Goal: Transaction & Acquisition: Purchase product/service

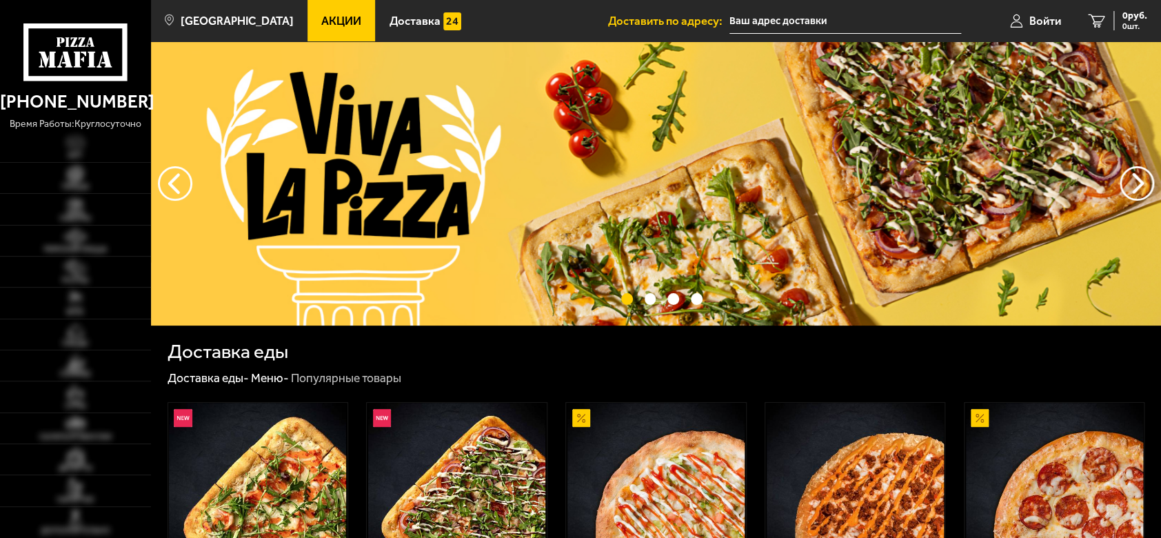
type input "[STREET_ADDRESS][PERSON_NAME]"
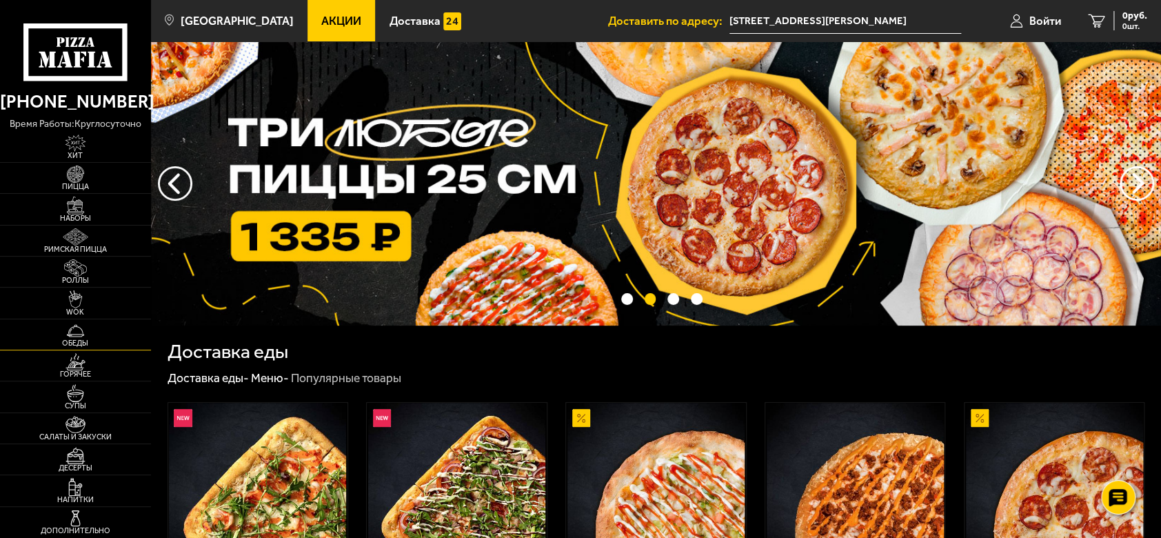
click at [92, 345] on span "Обеды" at bounding box center [75, 343] width 151 height 8
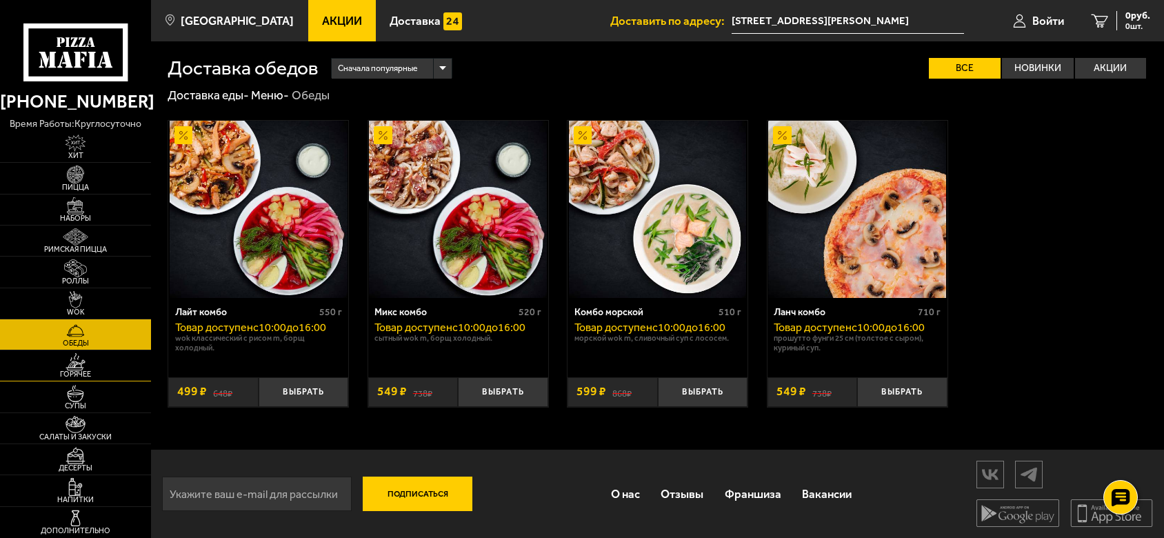
click at [85, 372] on span "Горячее" at bounding box center [75, 374] width 151 height 8
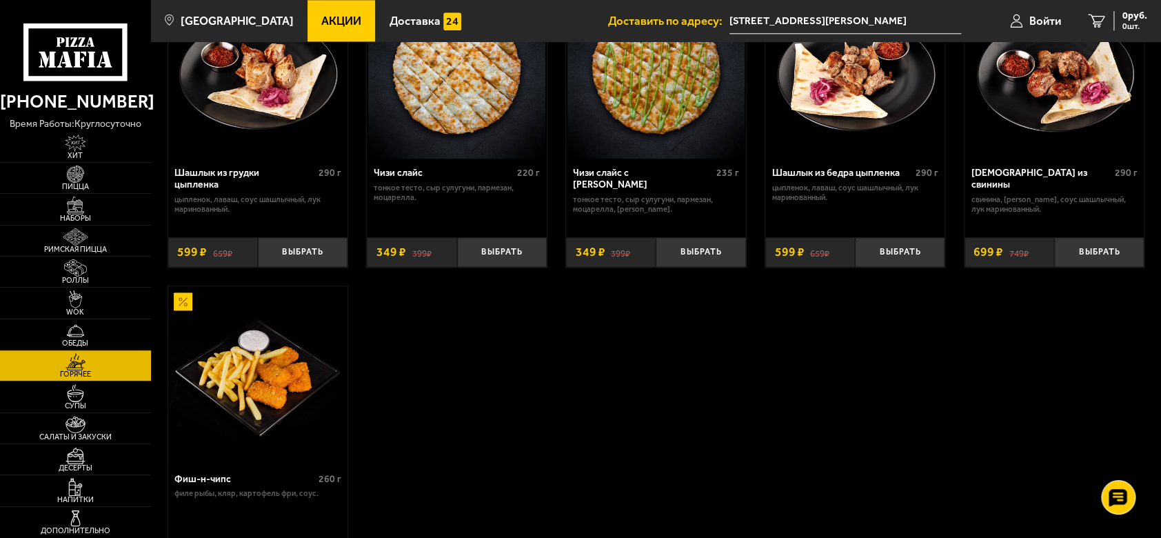
scroll to position [992, 0]
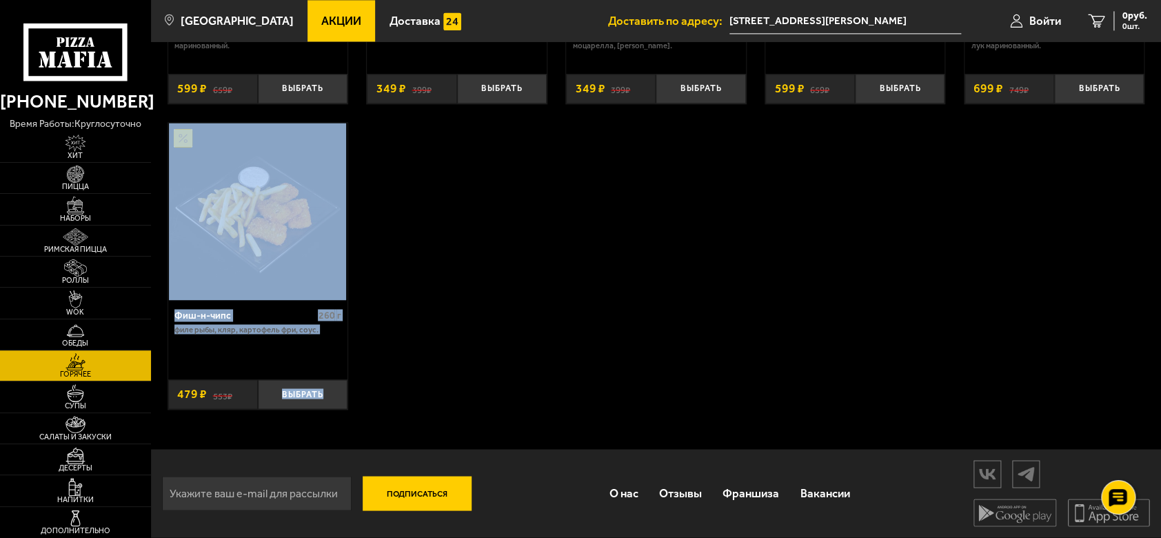
drag, startPoint x: 430, startPoint y: 398, endPoint x: 389, endPoint y: 450, distance: 66.8
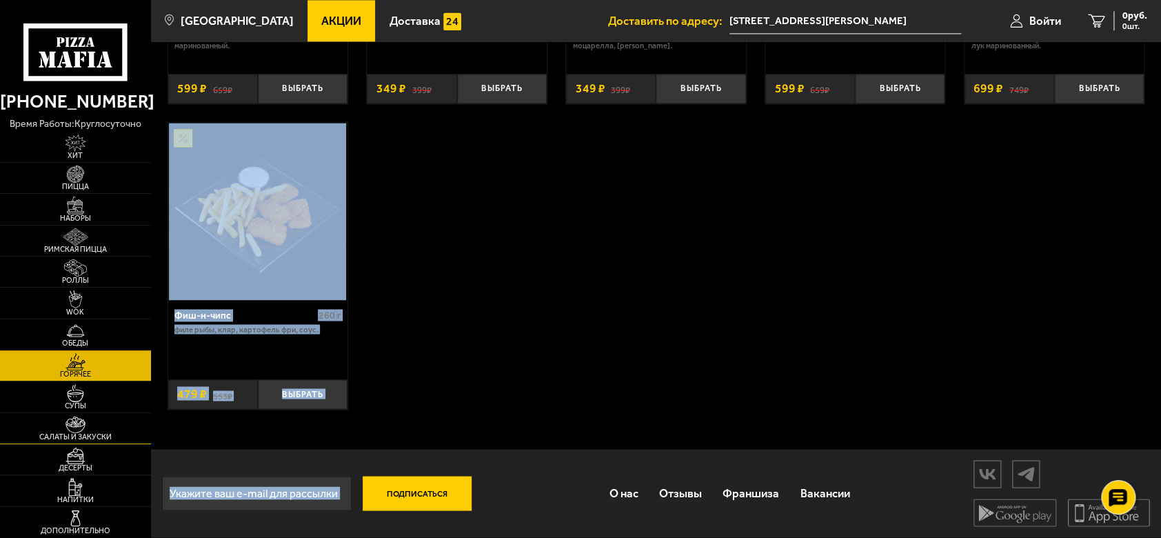
click at [87, 413] on link "Салаты и закуски" at bounding box center [75, 428] width 151 height 30
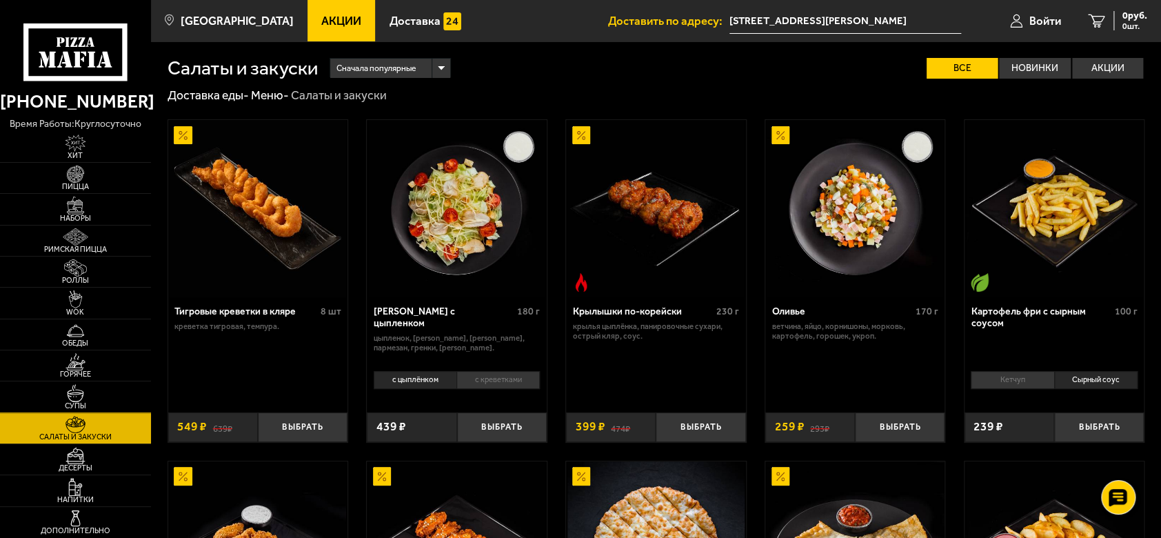
click at [103, 396] on link "Супы" at bounding box center [75, 396] width 151 height 30
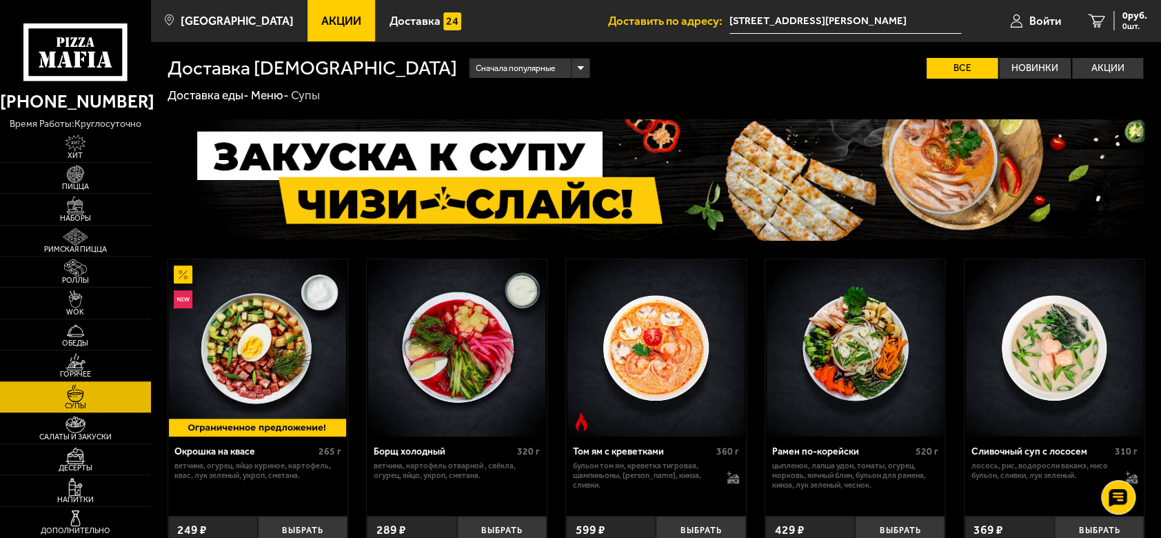
click at [610, 243] on div "Окрошка на квасе 265 г ветчина, огурец, яйцо куриное, картофель, квас, лук зеле…" at bounding box center [656, 503] width 1010 height 800
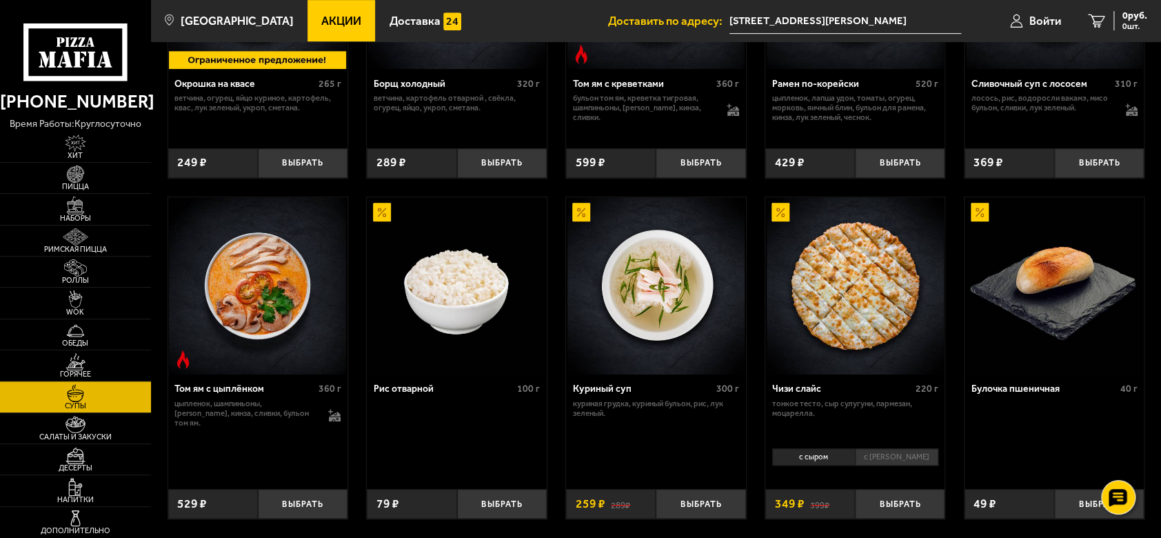
scroll to position [477, 0]
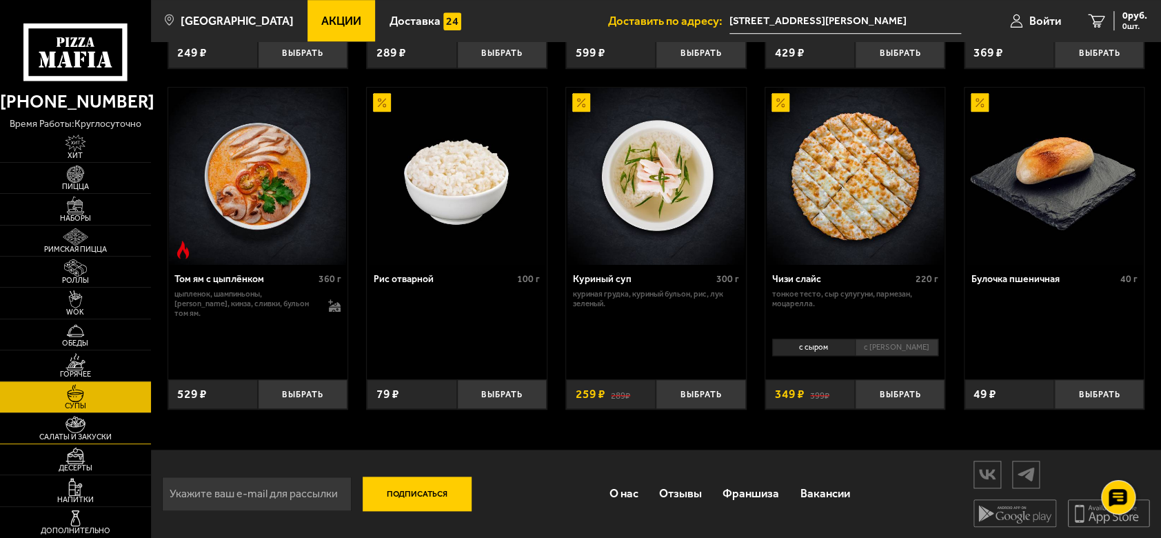
click at [79, 423] on img at bounding box center [75, 424] width 46 height 17
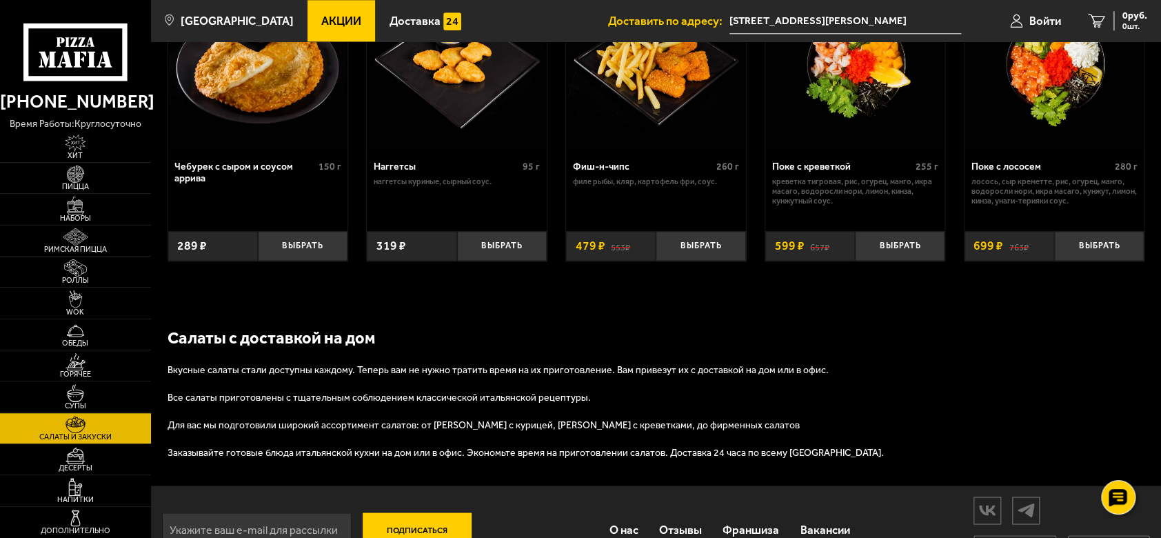
scroll to position [643, 0]
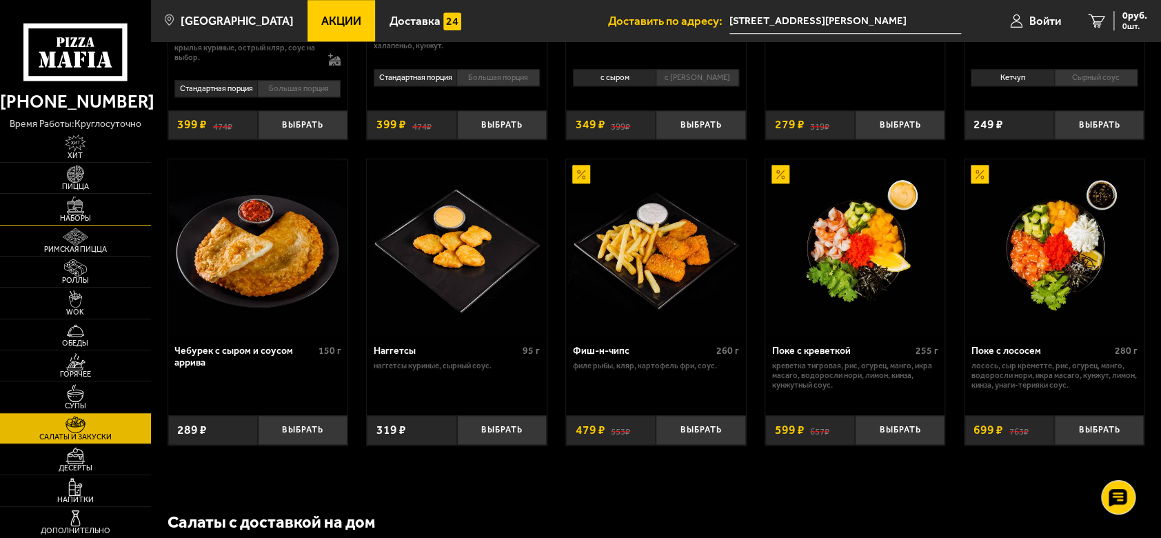
click at [88, 203] on img at bounding box center [75, 205] width 46 height 17
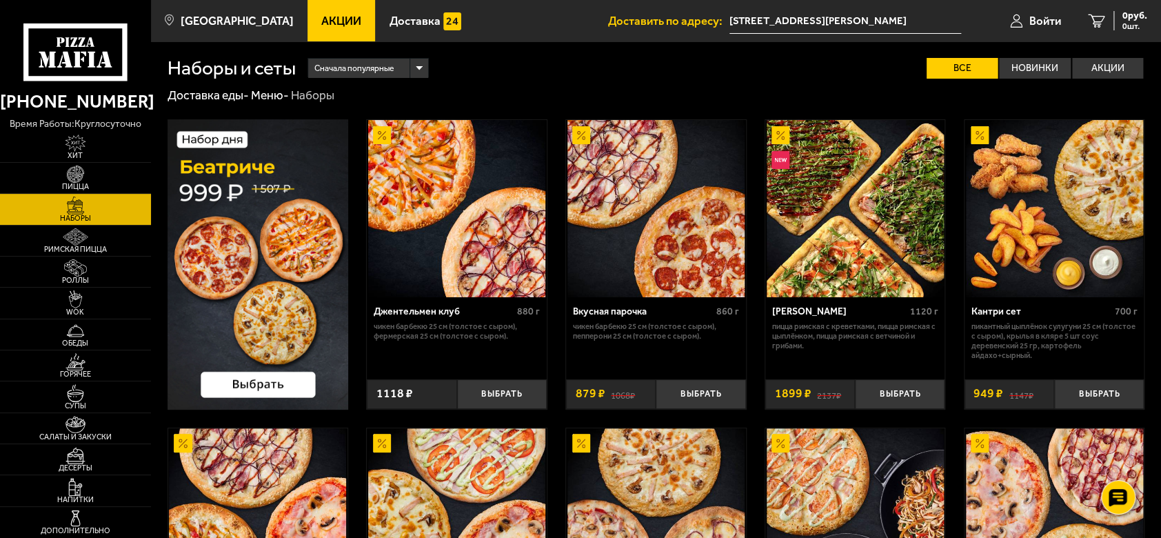
scroll to position [276, 0]
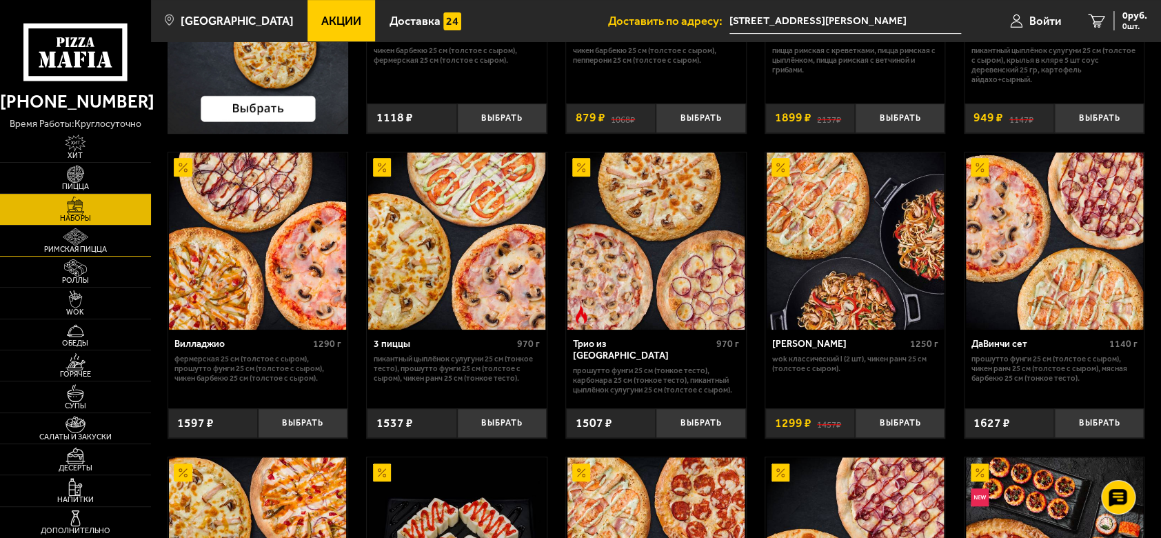
click at [86, 236] on img at bounding box center [75, 236] width 46 height 17
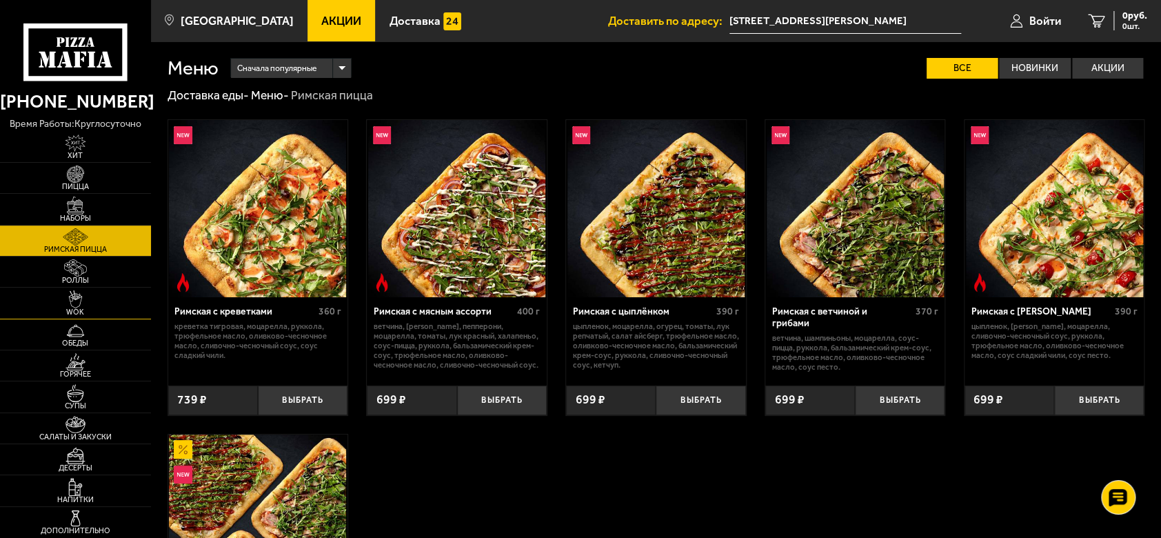
click at [78, 308] on span "WOK" at bounding box center [75, 312] width 151 height 8
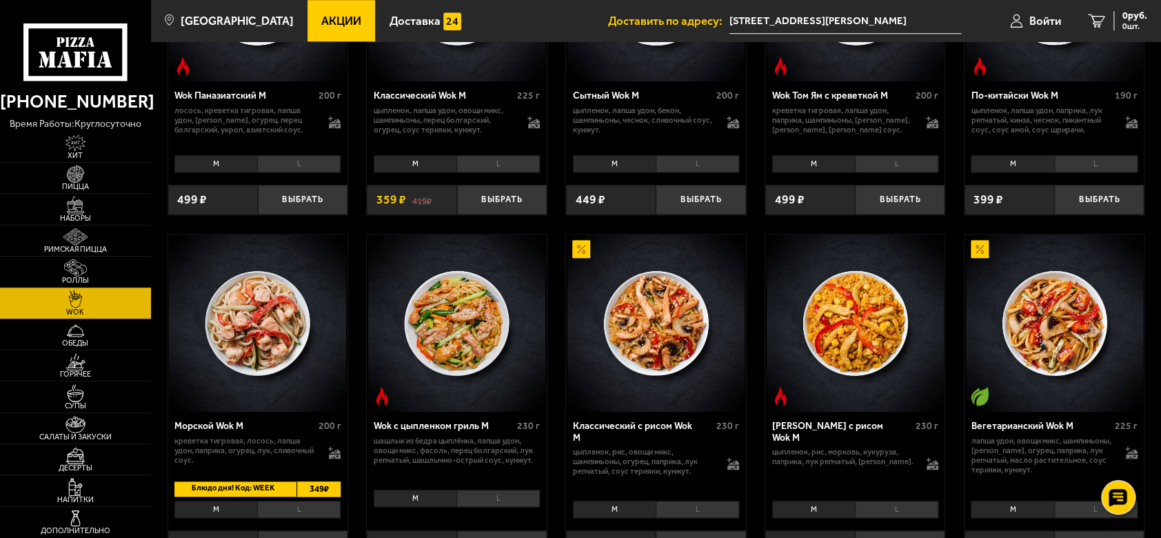
scroll to position [368, 0]
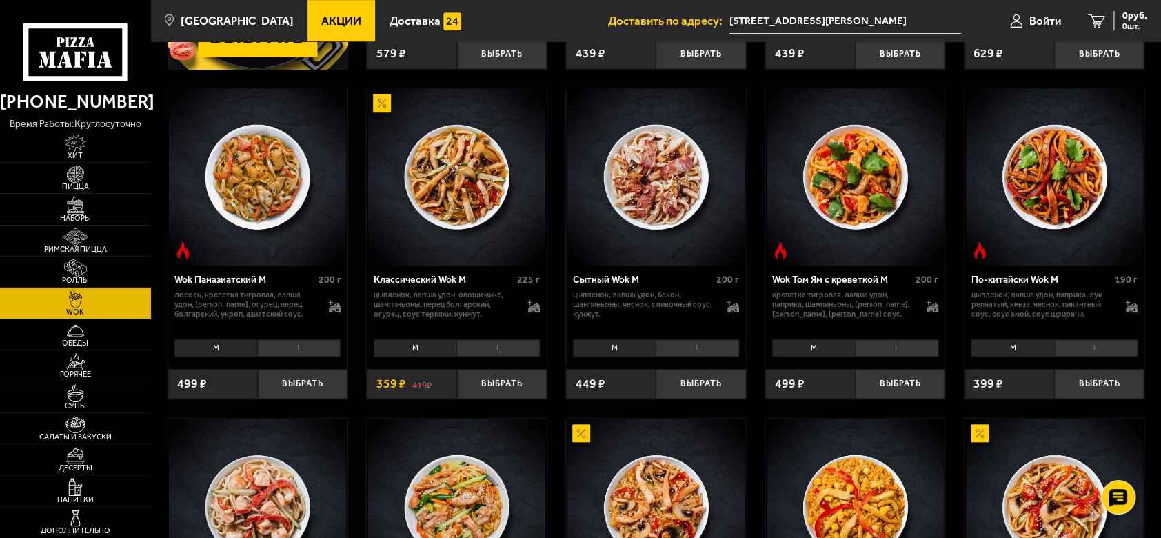
click at [1021, 350] on li "M" at bounding box center [1012, 347] width 83 height 17
click at [1078, 350] on li "L" at bounding box center [1095, 347] width 83 height 17
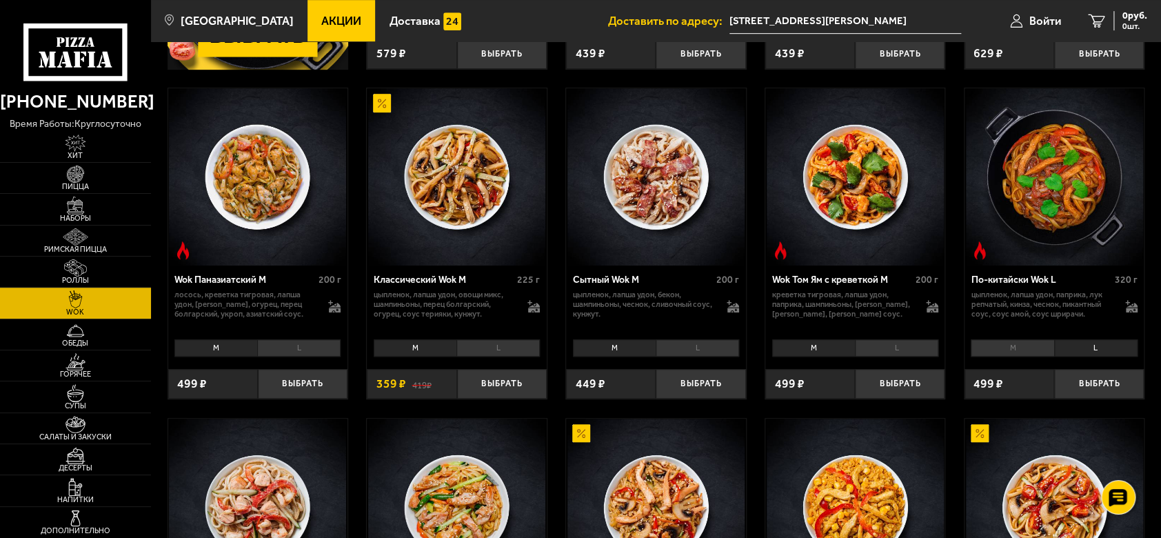
click at [1015, 351] on li "M" at bounding box center [1012, 347] width 83 height 17
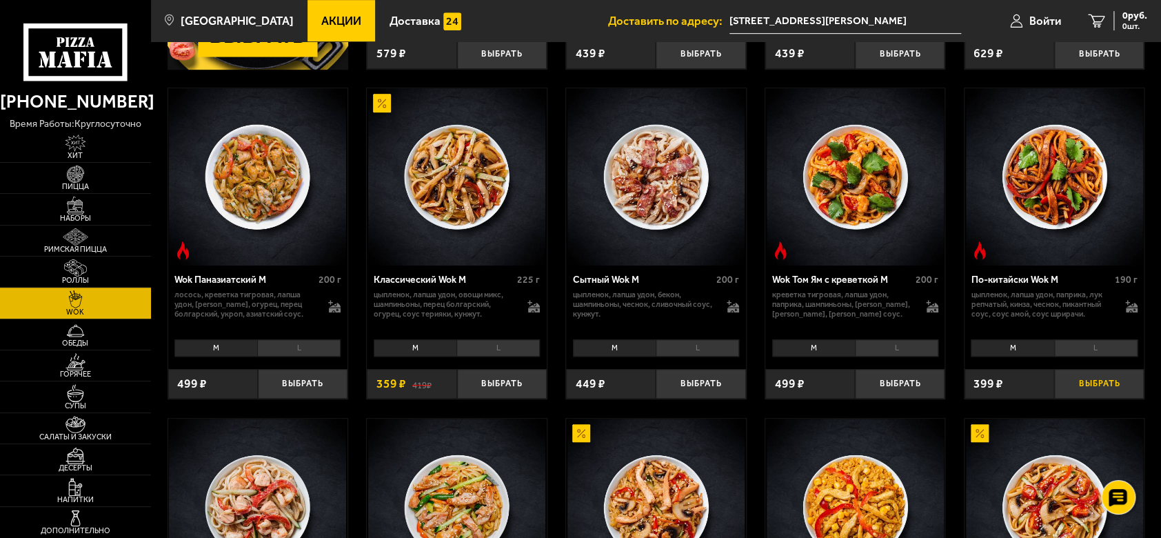
click at [1116, 385] on button "Выбрать" at bounding box center [1099, 384] width 90 height 30
click at [91, 423] on img at bounding box center [75, 424] width 46 height 17
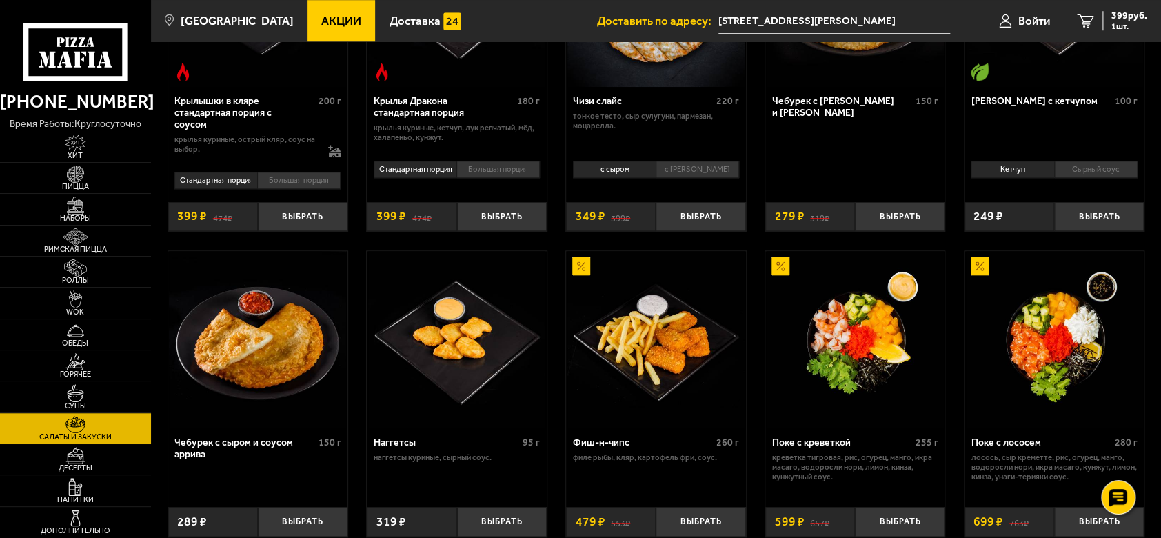
scroll to position [643, 0]
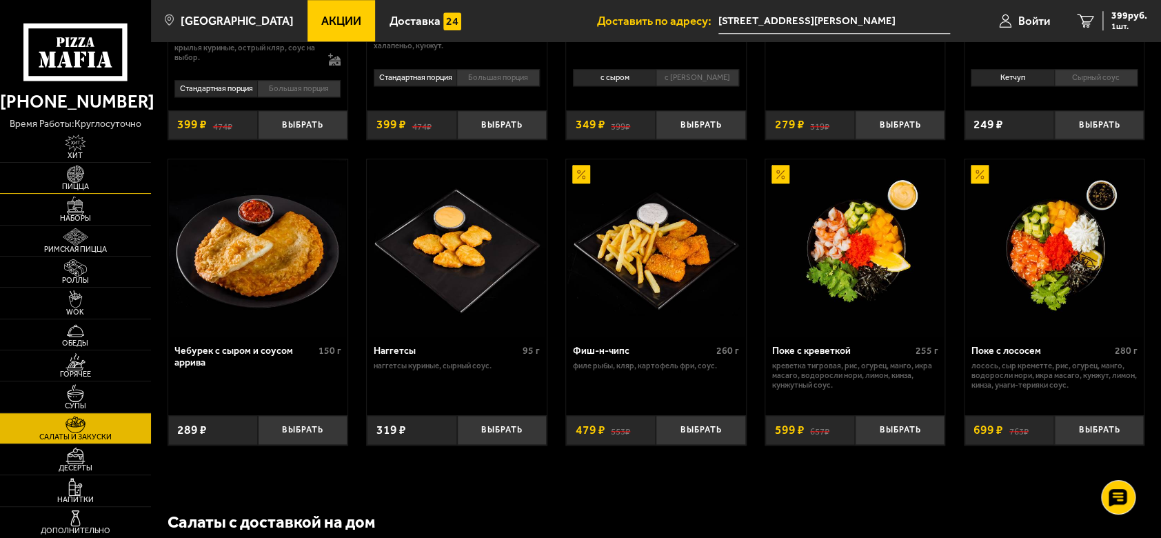
click at [79, 170] on img at bounding box center [75, 173] width 46 height 17
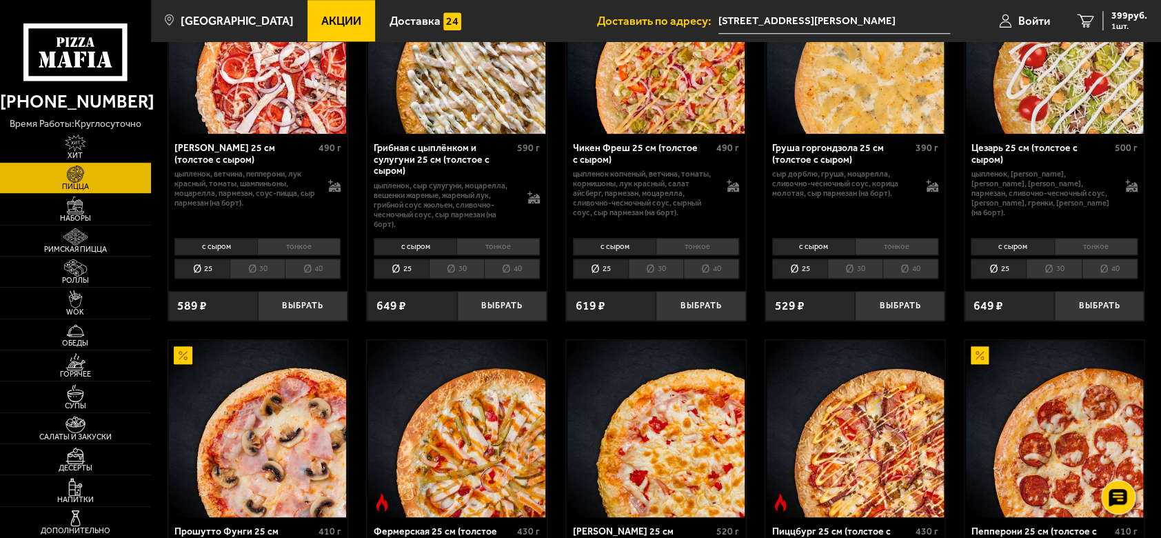
scroll to position [735, 0]
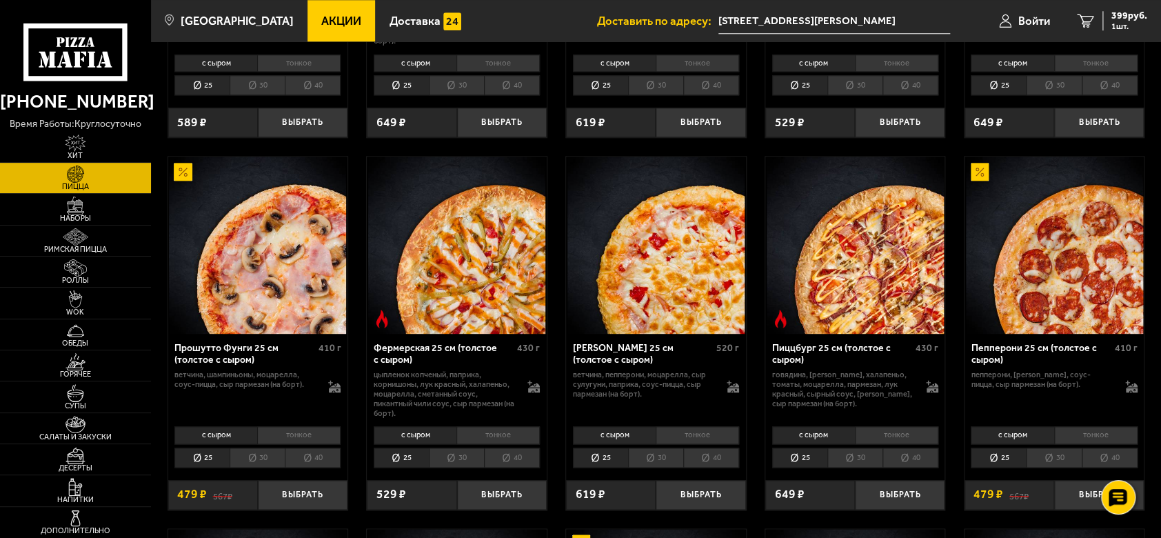
click at [516, 434] on li "тонкое" at bounding box center [497, 434] width 83 height 17
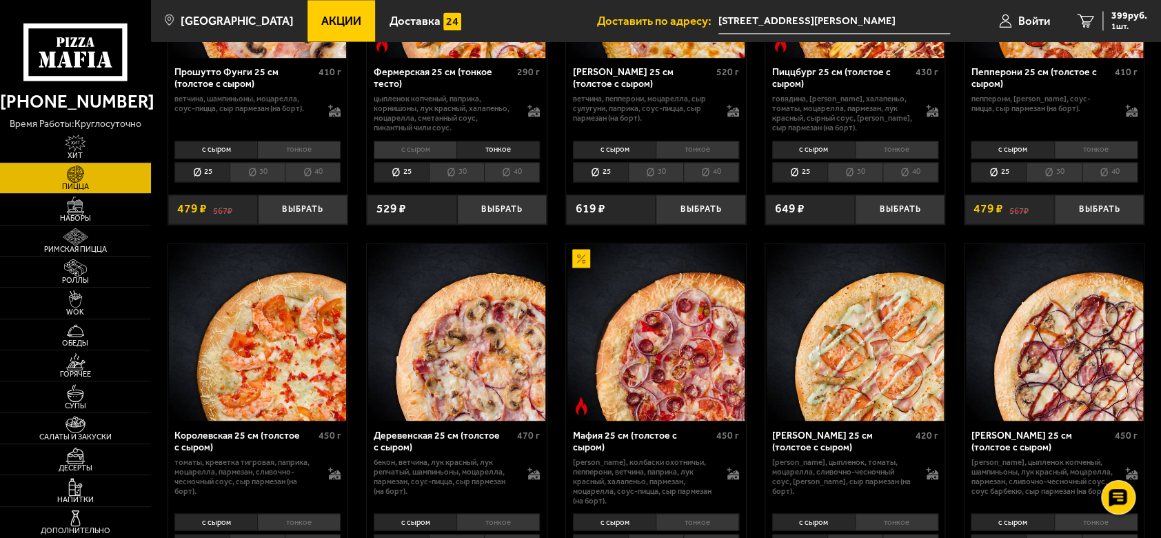
scroll to position [1103, 0]
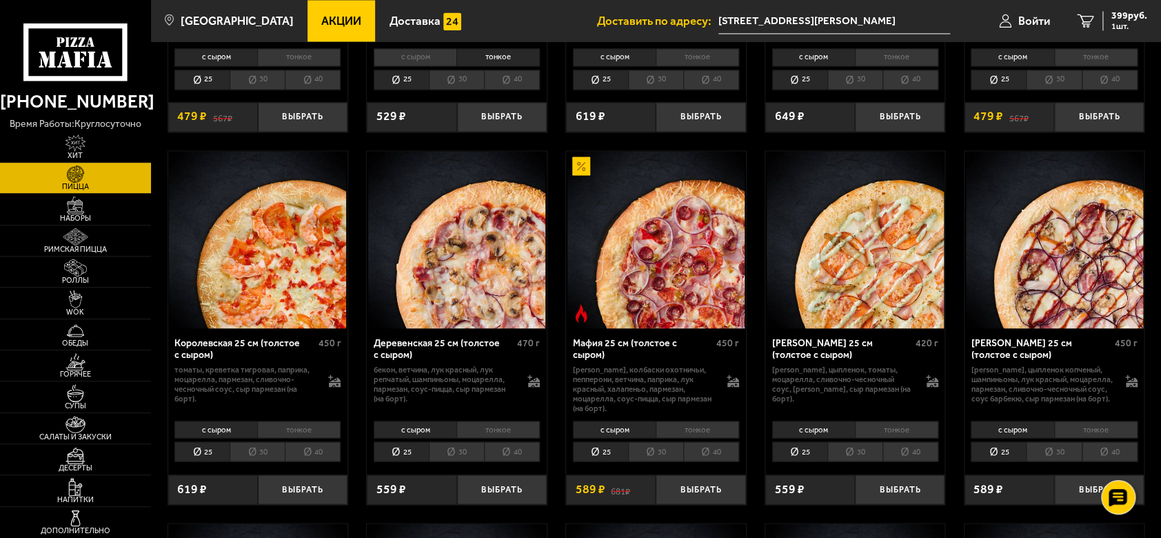
click at [687, 428] on li "тонкое" at bounding box center [697, 429] width 83 height 17
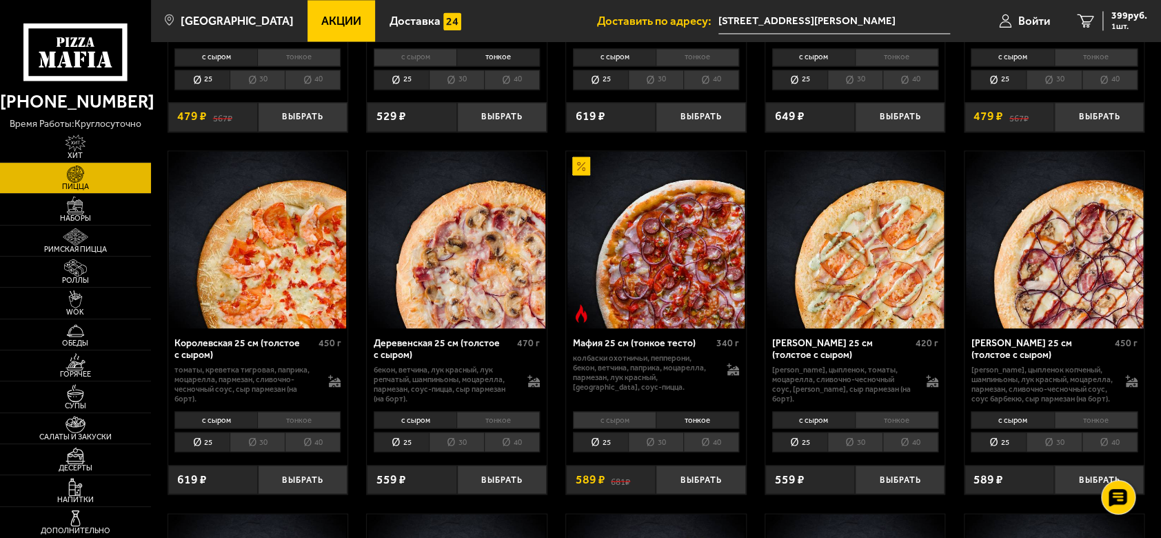
click at [656, 450] on li "30" at bounding box center [655, 442] width 55 height 20
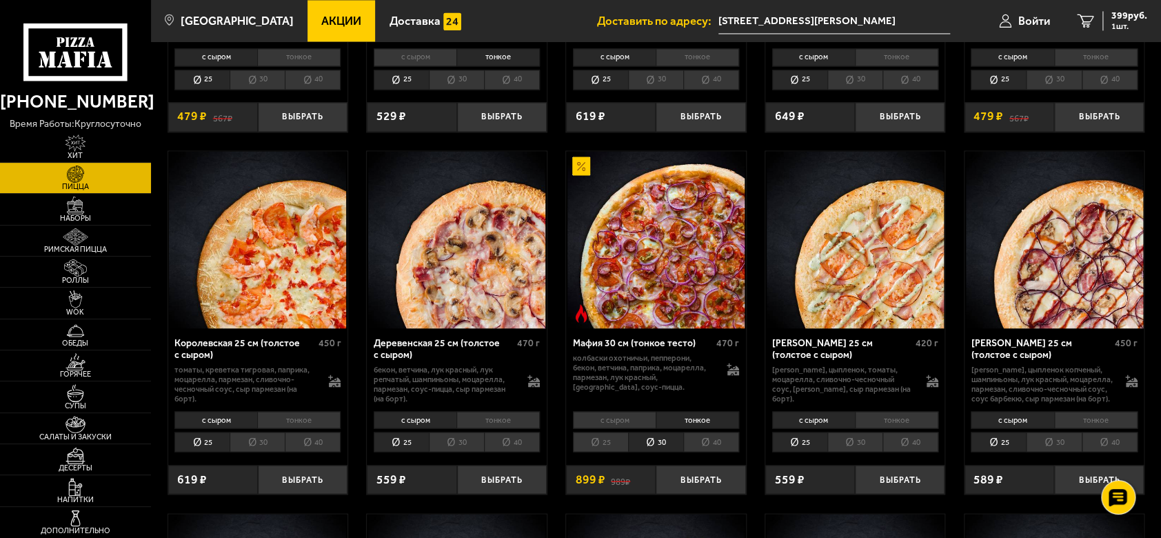
click at [603, 444] on li "25" at bounding box center [600, 442] width 55 height 20
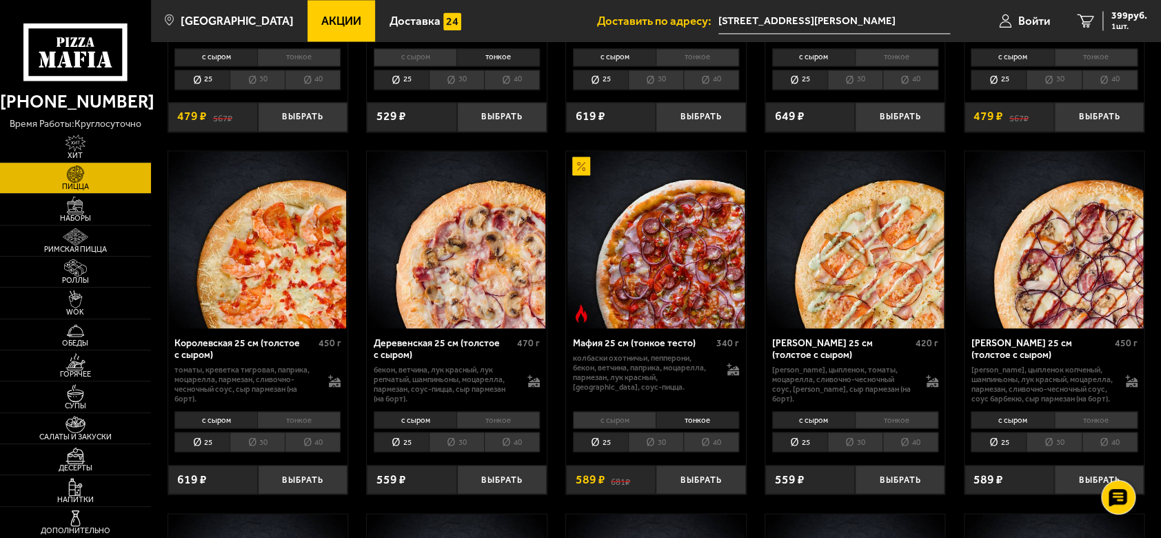
click at [416, 449] on li "25" at bounding box center [401, 442] width 55 height 20
click at [695, 481] on button "Выбрать" at bounding box center [701, 480] width 90 height 30
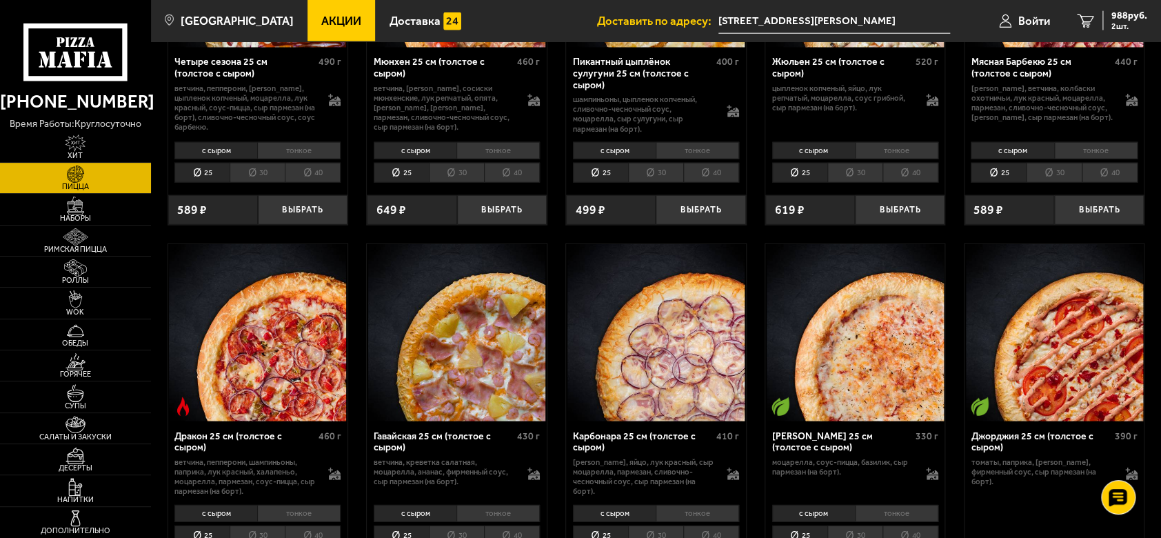
scroll to position [2022, 0]
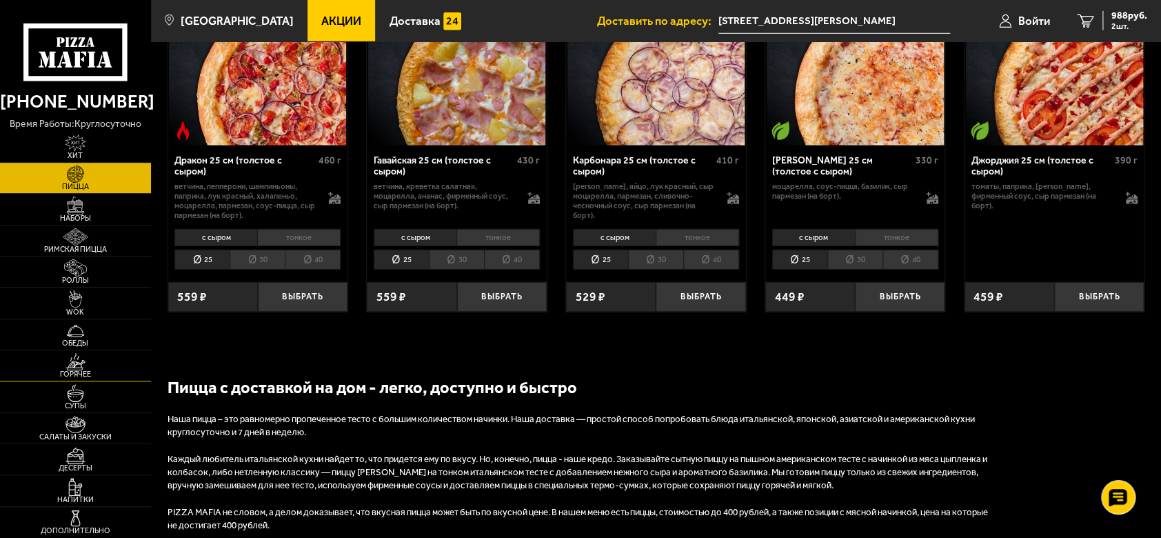
click at [79, 365] on img at bounding box center [75, 361] width 46 height 17
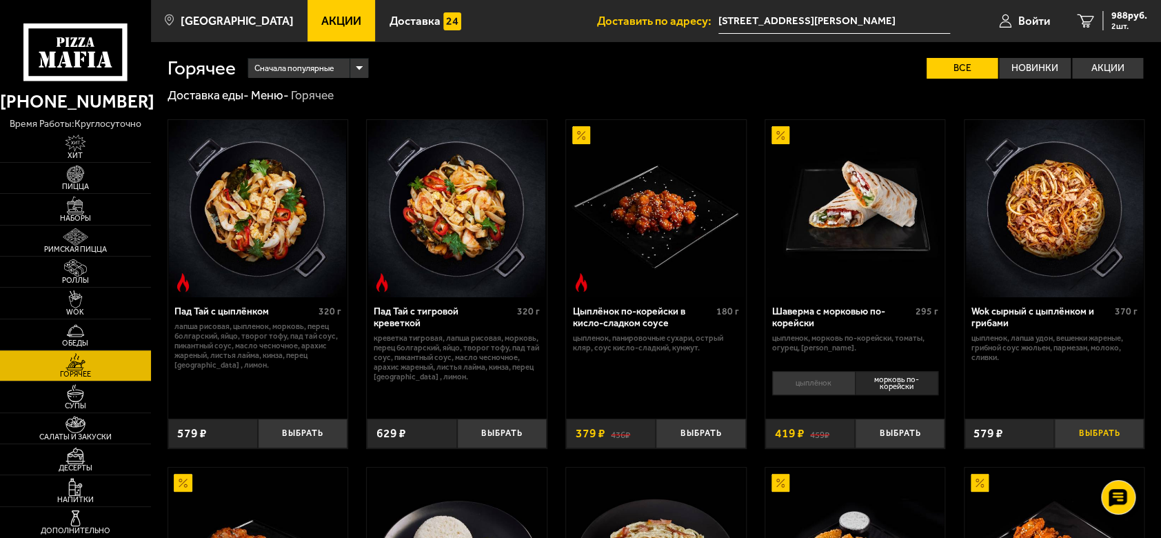
click at [1096, 440] on button "Выбрать" at bounding box center [1099, 434] width 90 height 30
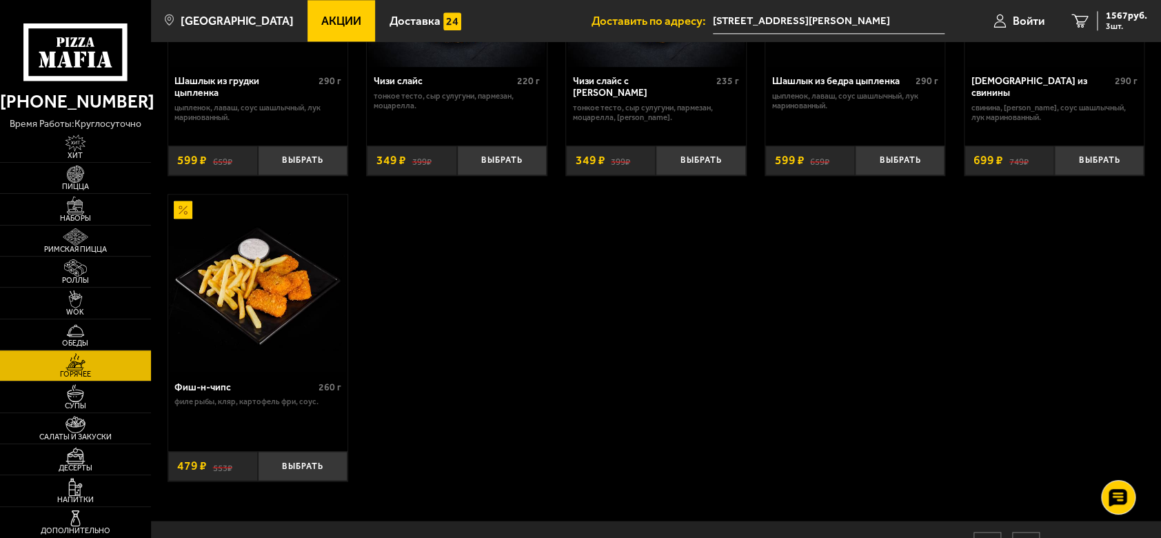
scroll to position [643, 0]
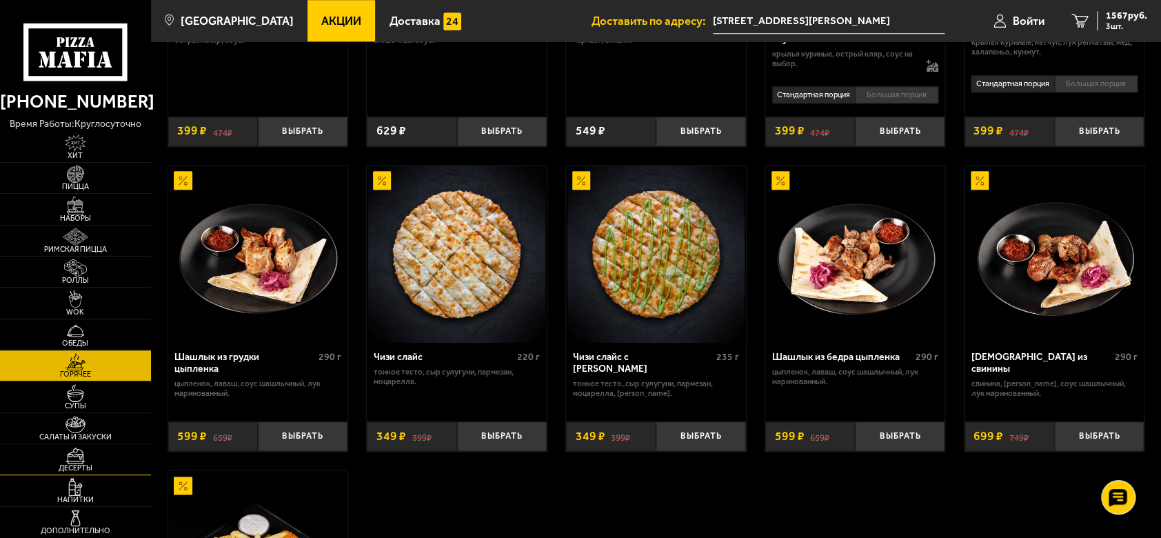
click at [65, 457] on img at bounding box center [75, 455] width 46 height 17
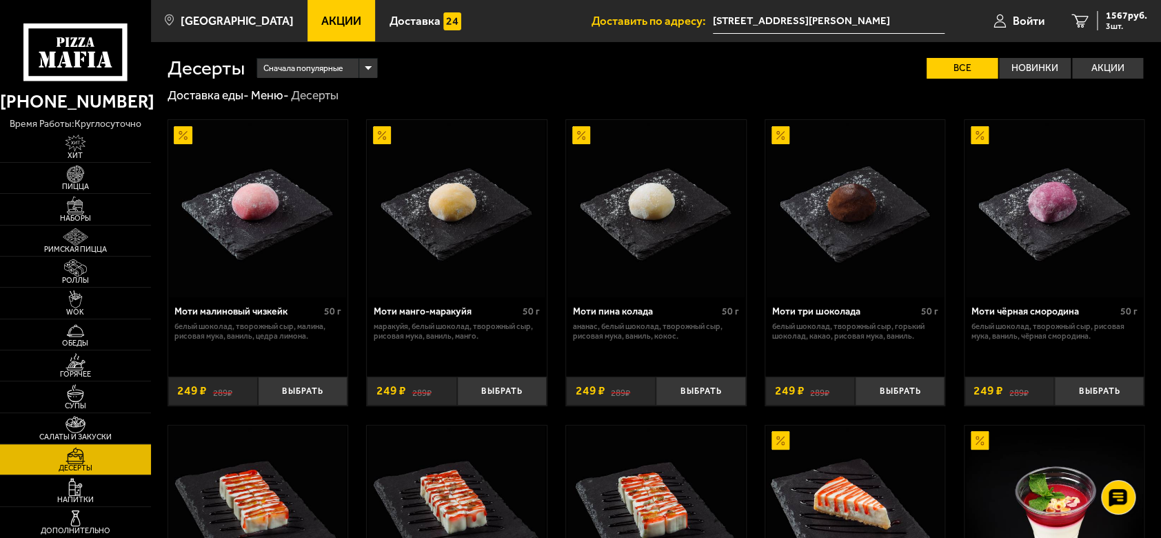
scroll to position [276, 0]
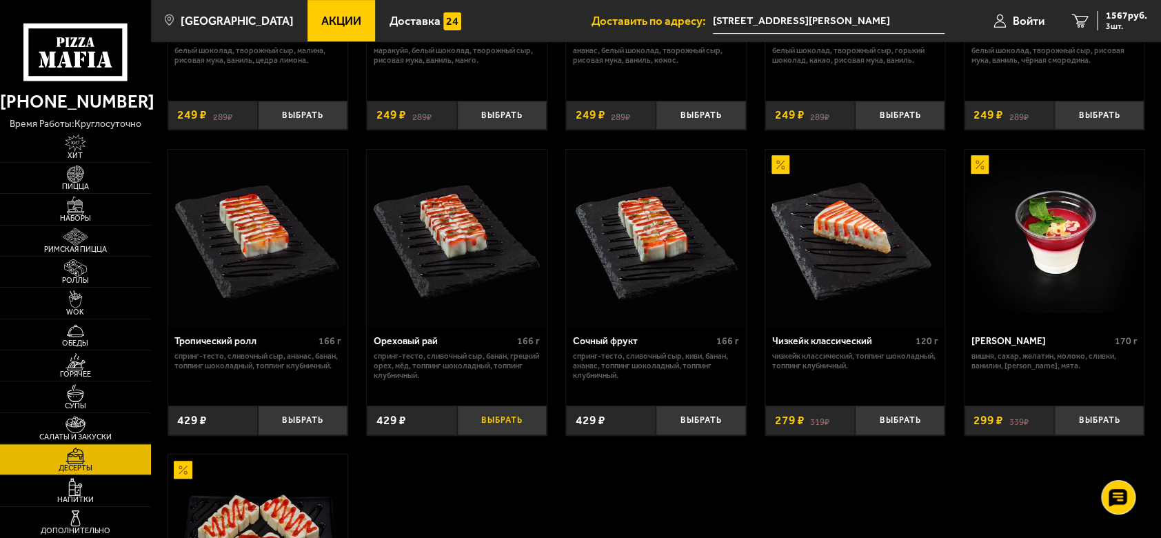
click at [483, 425] on button "Выбрать" at bounding box center [502, 420] width 90 height 30
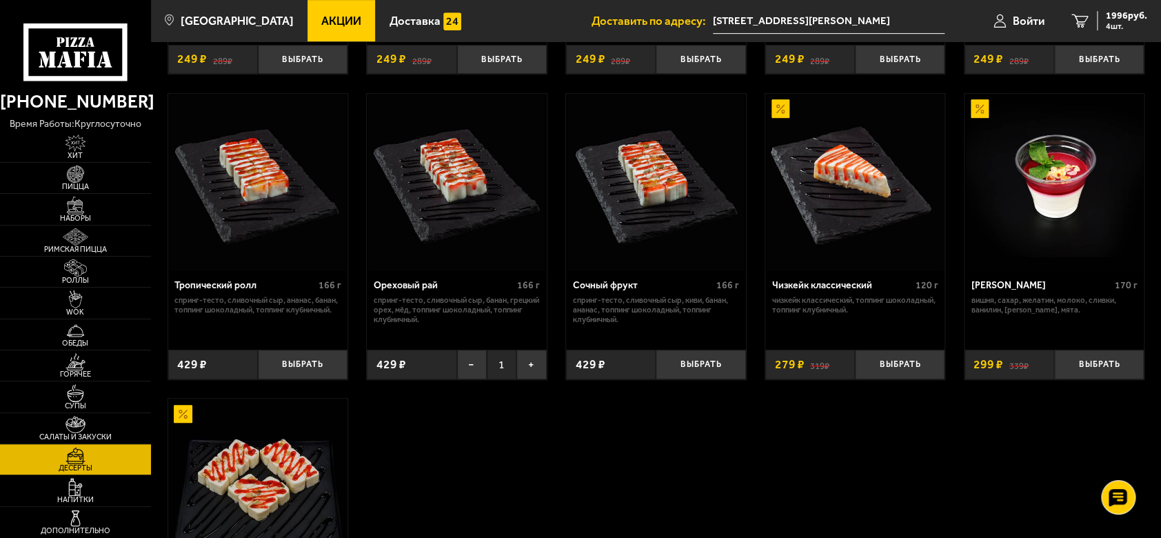
scroll to position [148, 0]
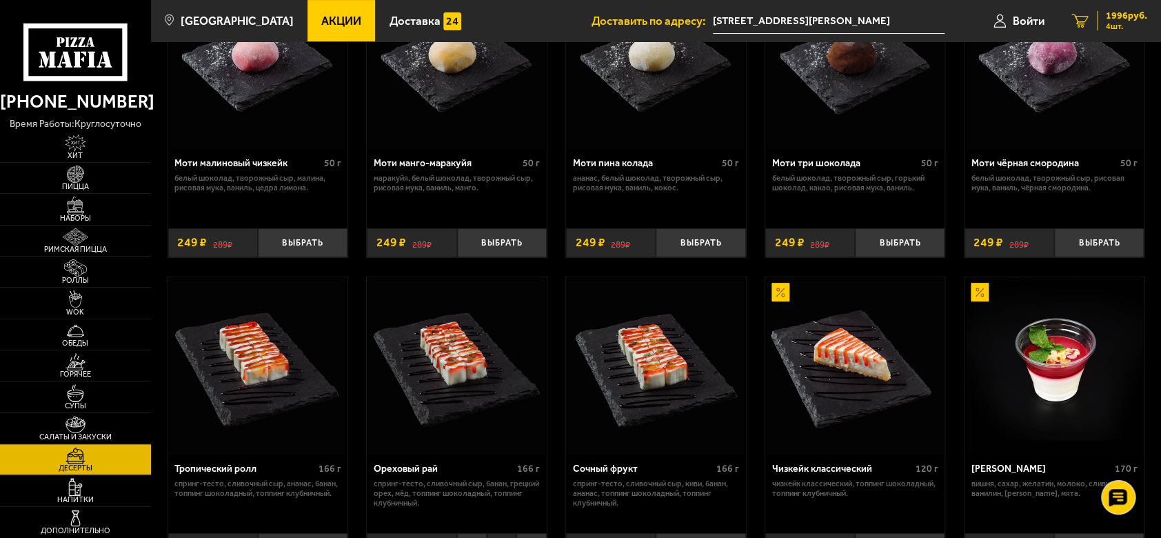
click at [1113, 13] on span "1996 руб." at bounding box center [1126, 16] width 41 height 10
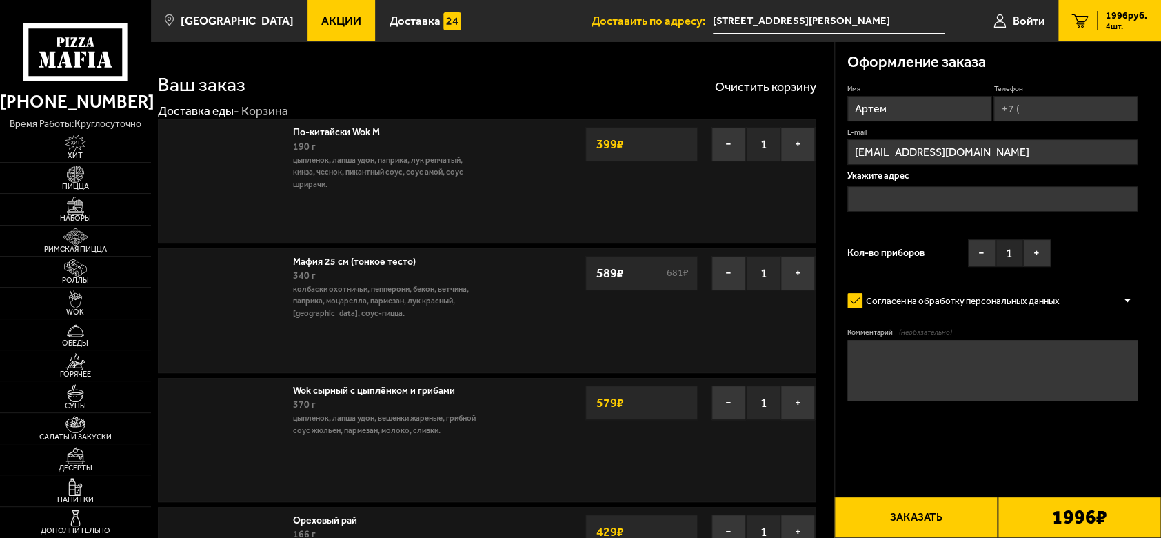
type input "[STREET_ADDRESS][PERSON_NAME]"
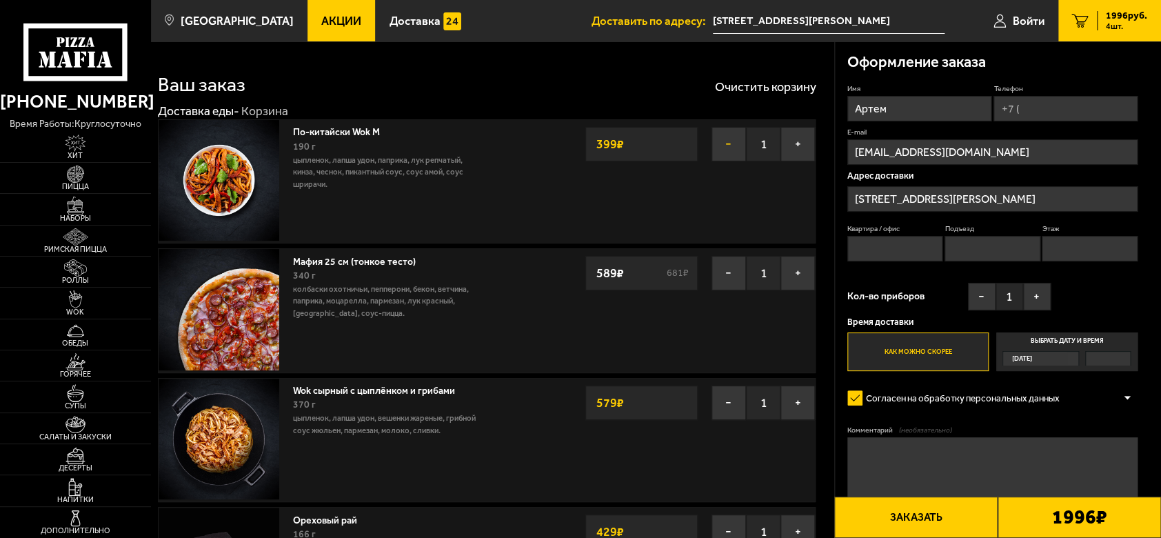
click at [730, 149] on button "−" at bounding box center [729, 144] width 34 height 34
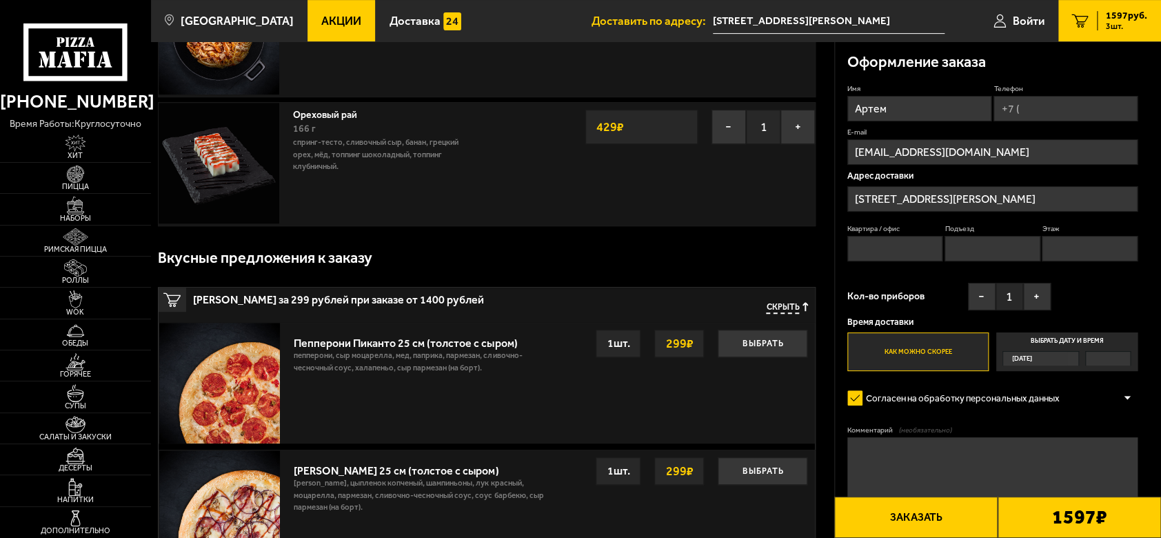
scroll to position [92, 0]
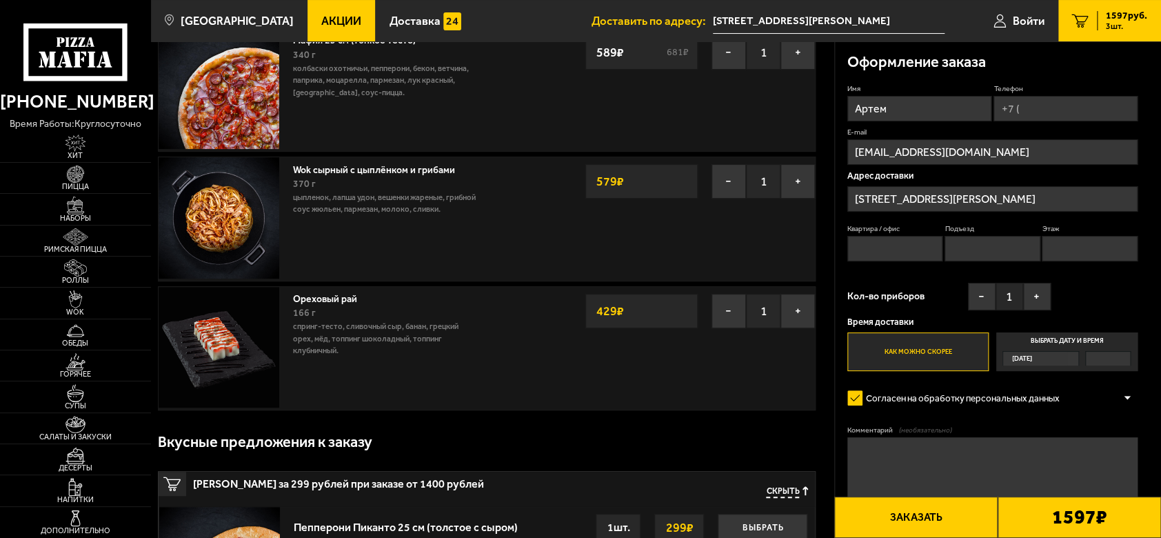
click at [905, 255] on input "Квартира / офис" at bounding box center [894, 249] width 95 height 26
type input "144"
click at [967, 254] on input "Подъезд" at bounding box center [992, 249] width 95 height 26
type input "3"
click at [1074, 244] on input "Этаж" at bounding box center [1089, 249] width 95 height 26
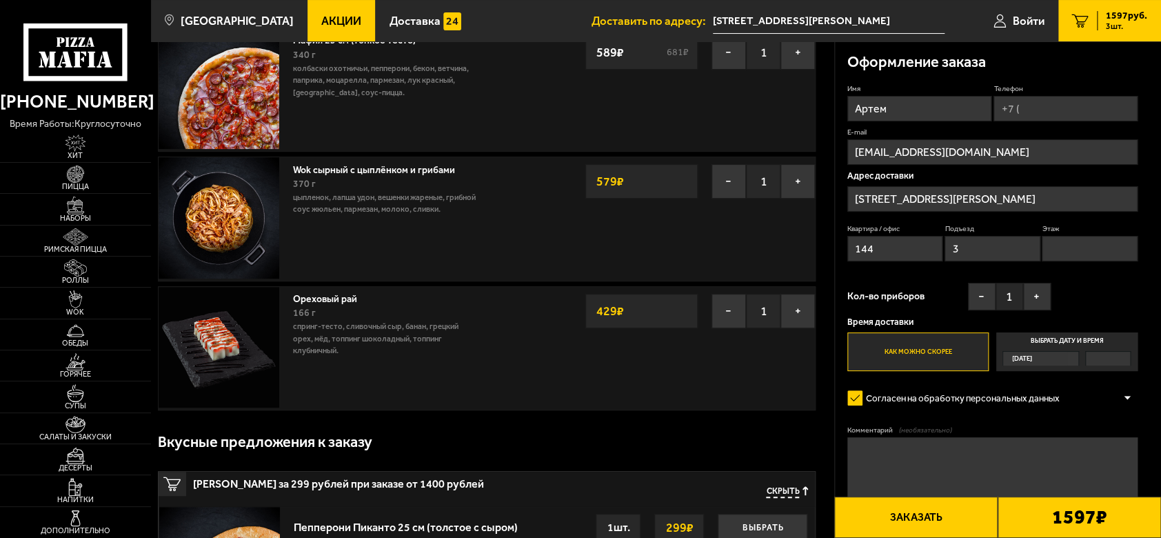
type input "7"
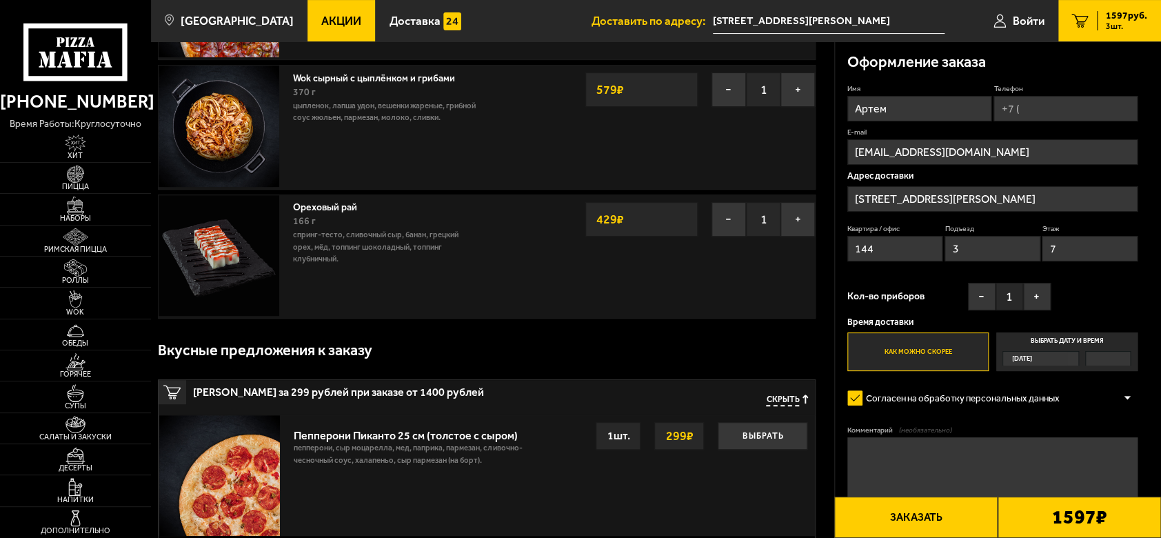
scroll to position [368, 0]
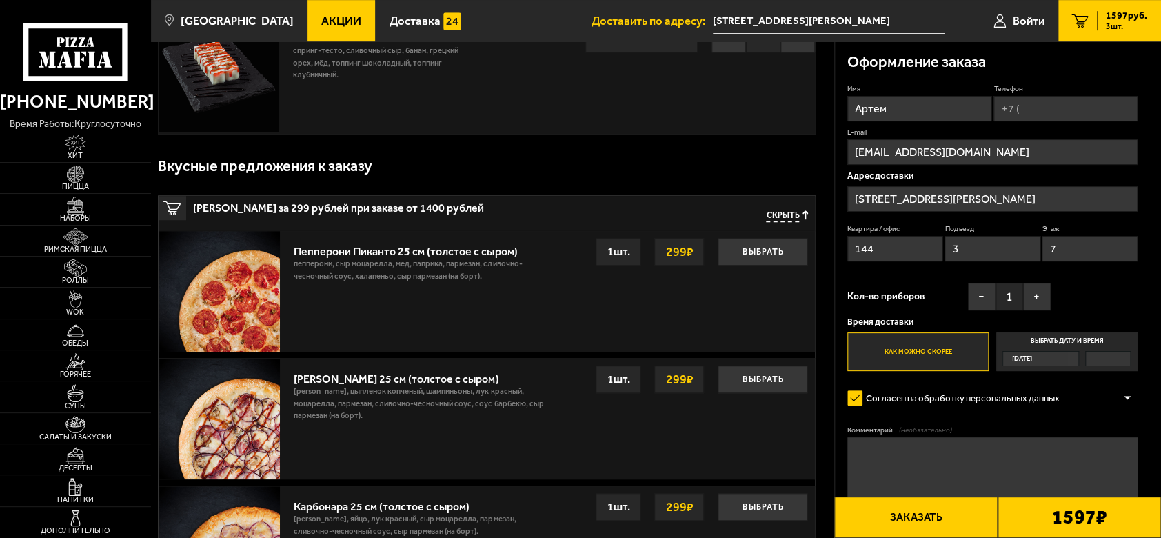
click at [952, 472] on textarea "Комментарий (необязательно)" at bounding box center [992, 467] width 290 height 61
type textarea "l"
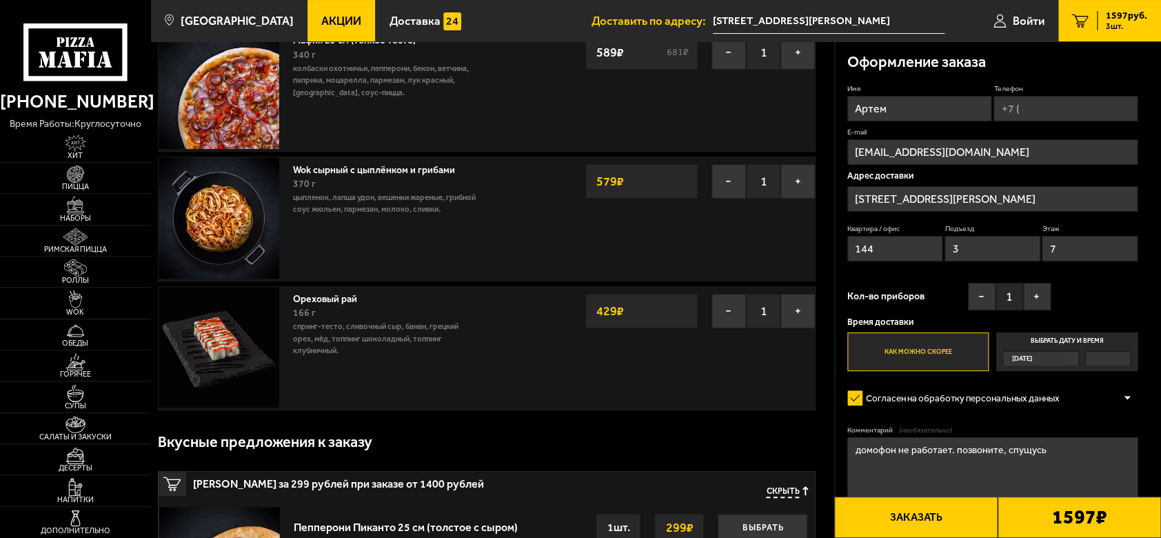
scroll to position [0, 0]
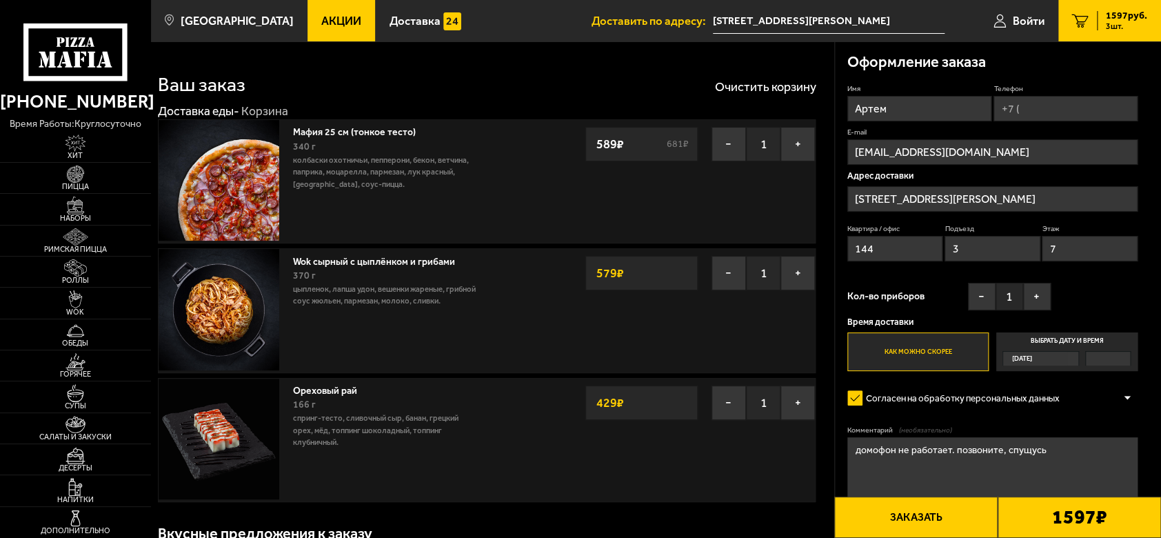
type textarea "домофон не работает. позвоните, спущусь"
click at [1067, 98] on input "Телефон" at bounding box center [1066, 109] width 144 height 26
type input "[PHONE_NUMBER]"
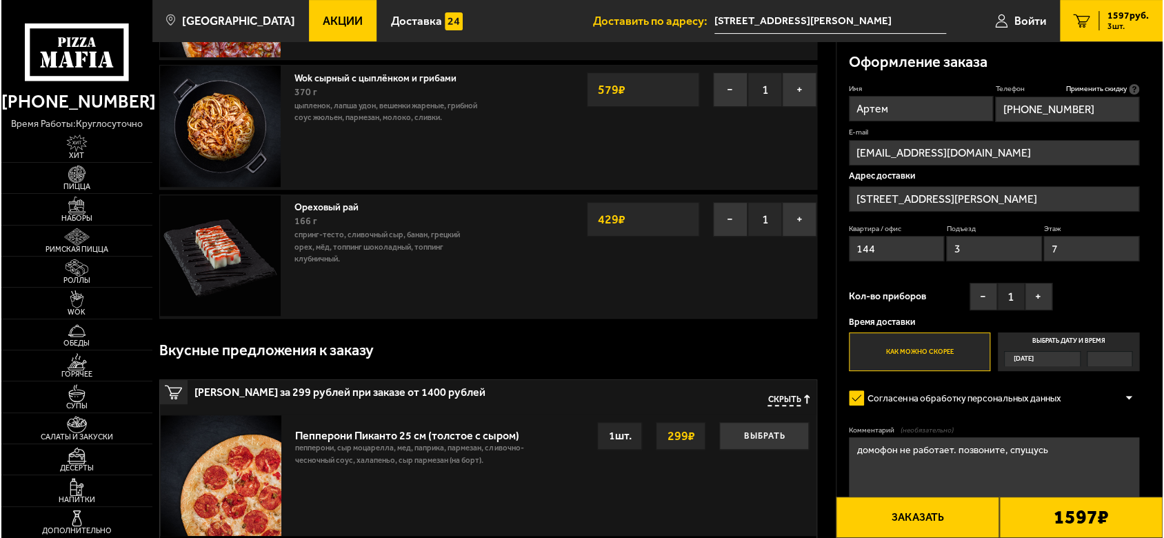
scroll to position [368, 0]
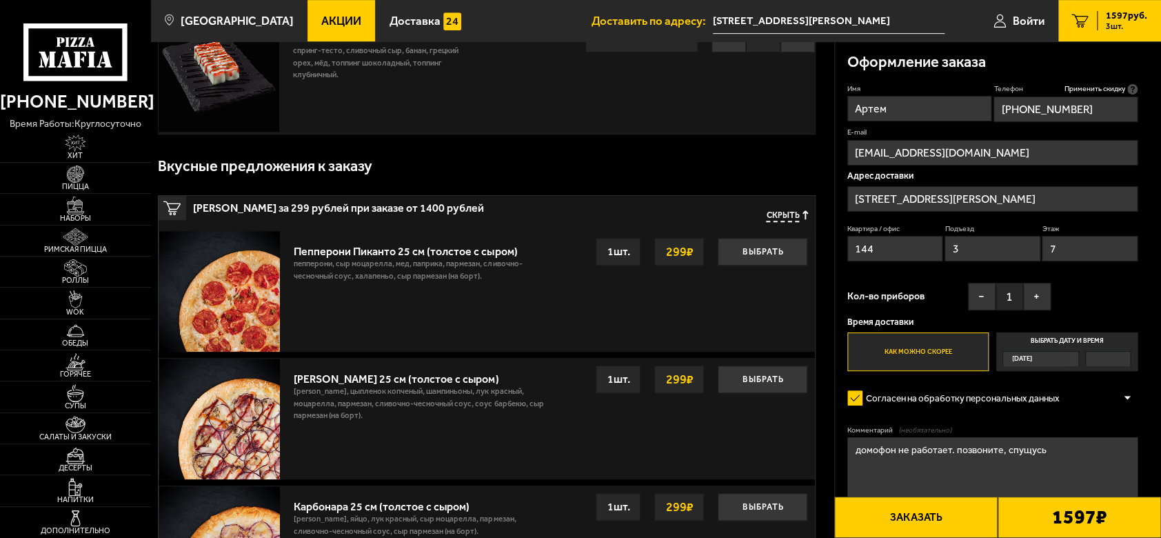
click at [949, 521] on button "Заказать" at bounding box center [915, 516] width 163 height 41
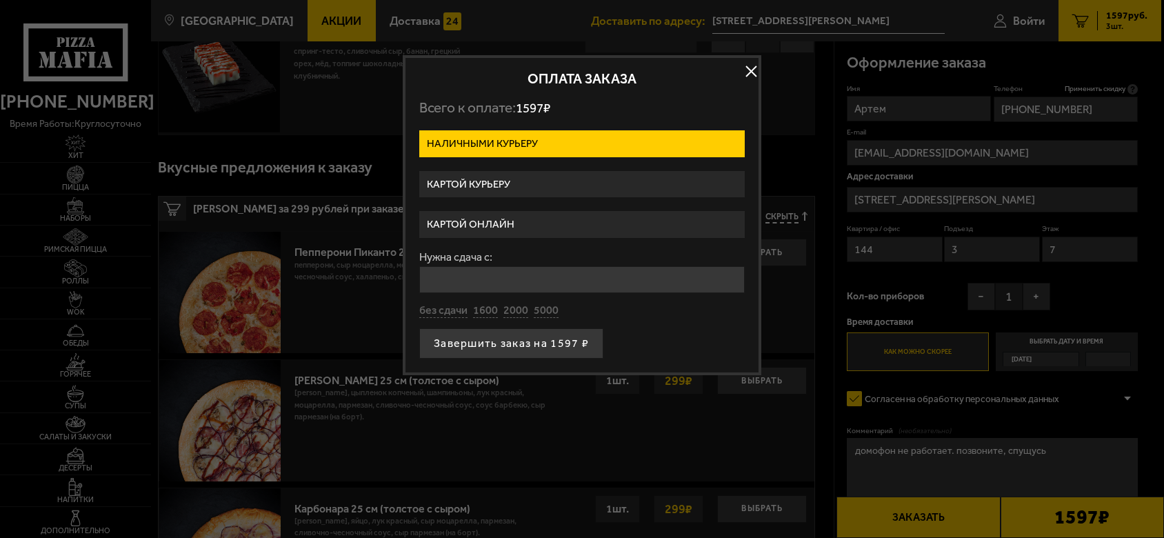
click at [552, 181] on label "Картой курьеру" at bounding box center [581, 184] width 325 height 27
click at [0, 0] on input "Картой курьеру" at bounding box center [0, 0] width 0 height 0
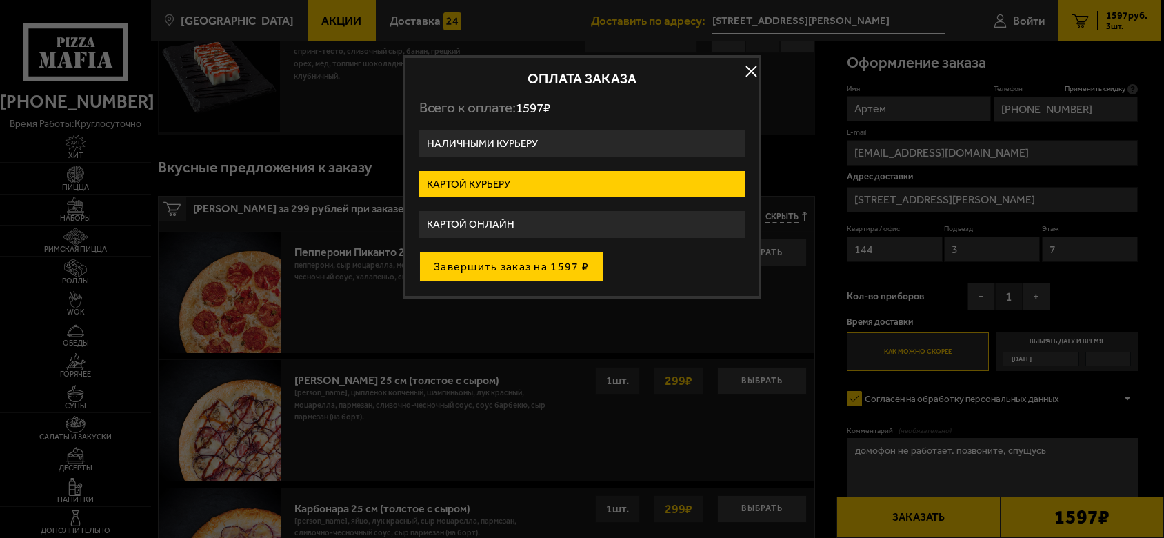
click at [567, 268] on button "Завершить заказ на 1597 ₽" at bounding box center [511, 267] width 184 height 30
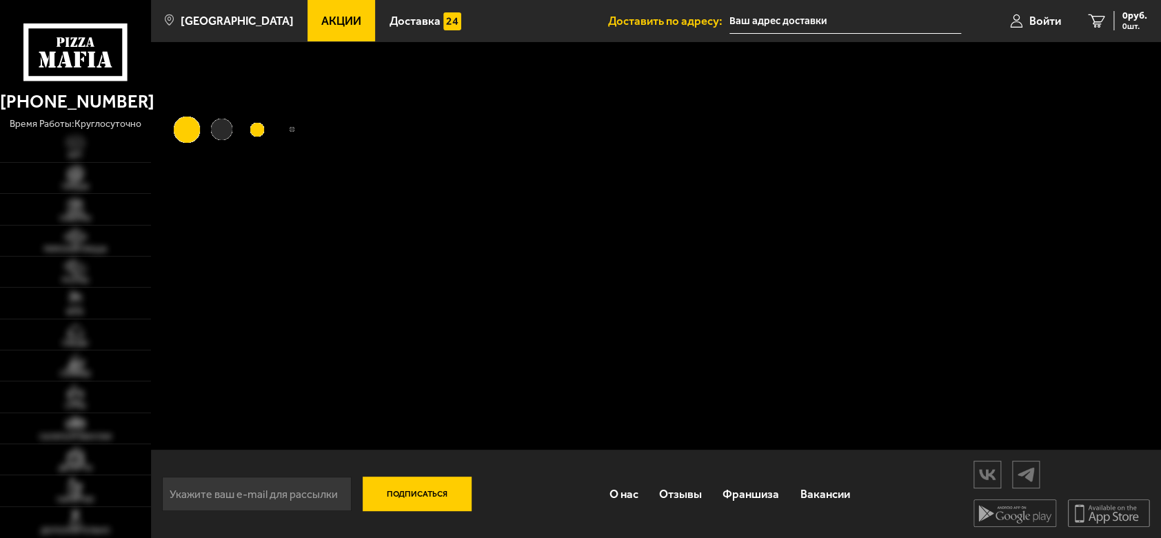
type input "[STREET_ADDRESS][PERSON_NAME]"
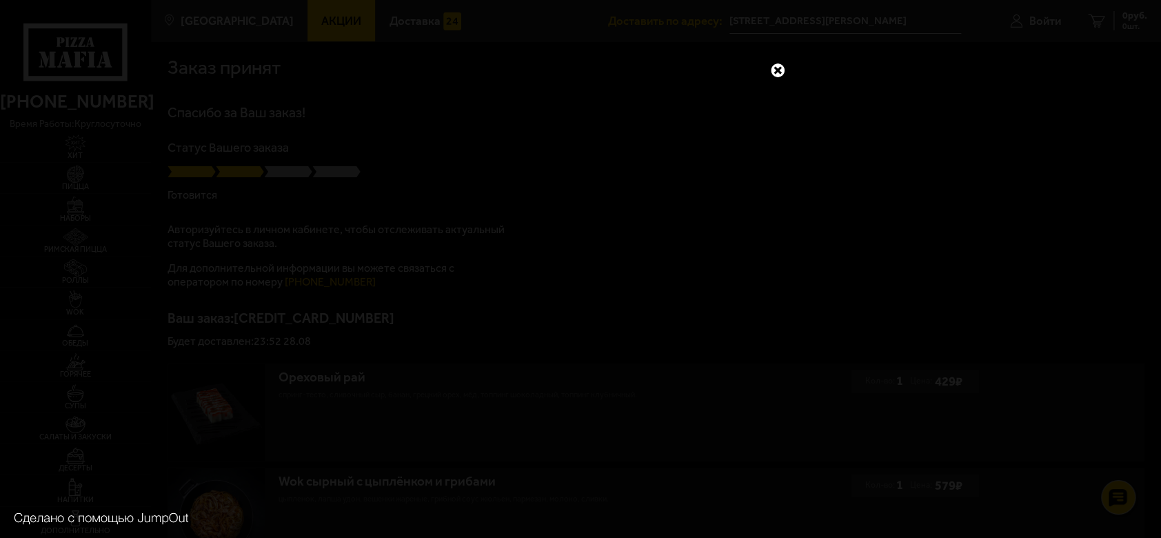
click at [780, 66] on link at bounding box center [778, 70] width 18 height 18
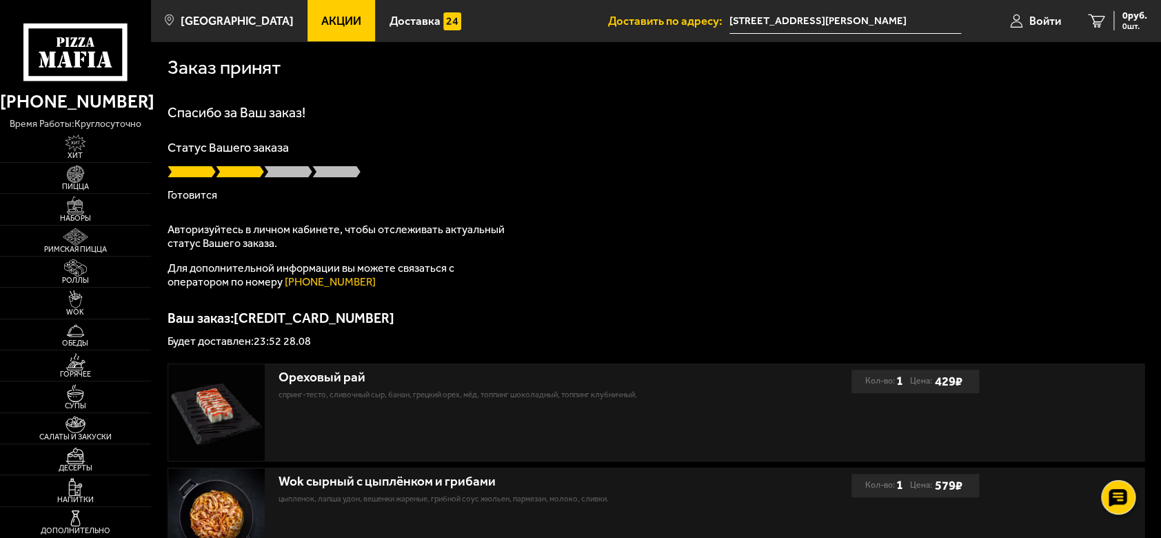
scroll to position [183, 0]
